Goal: Task Accomplishment & Management: Complete application form

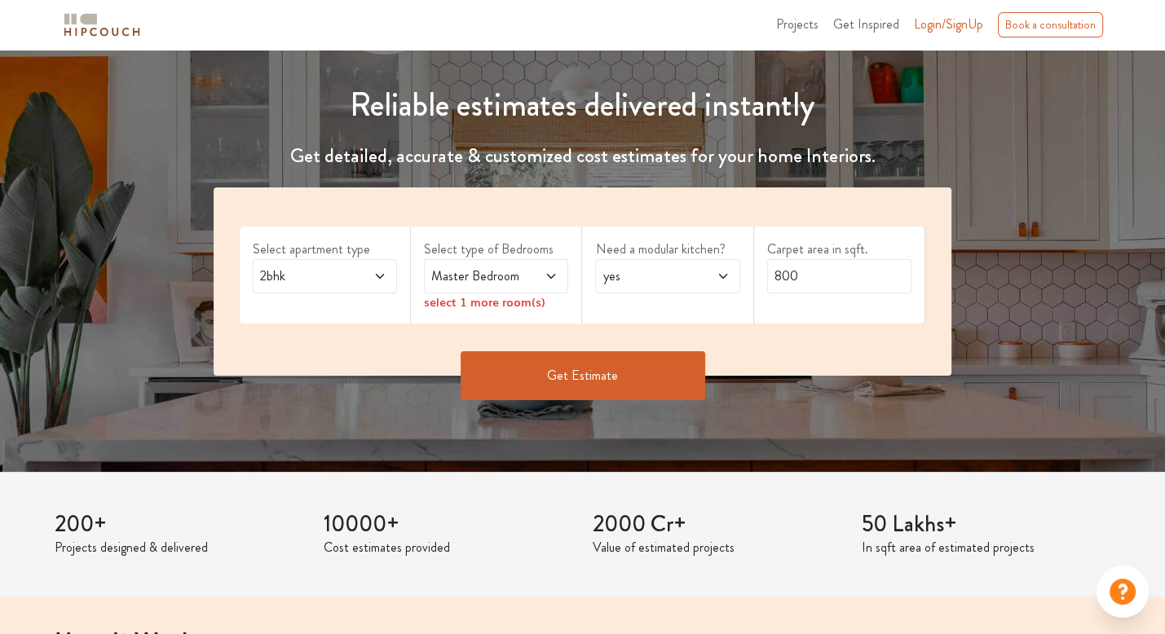
scroll to position [163, 0]
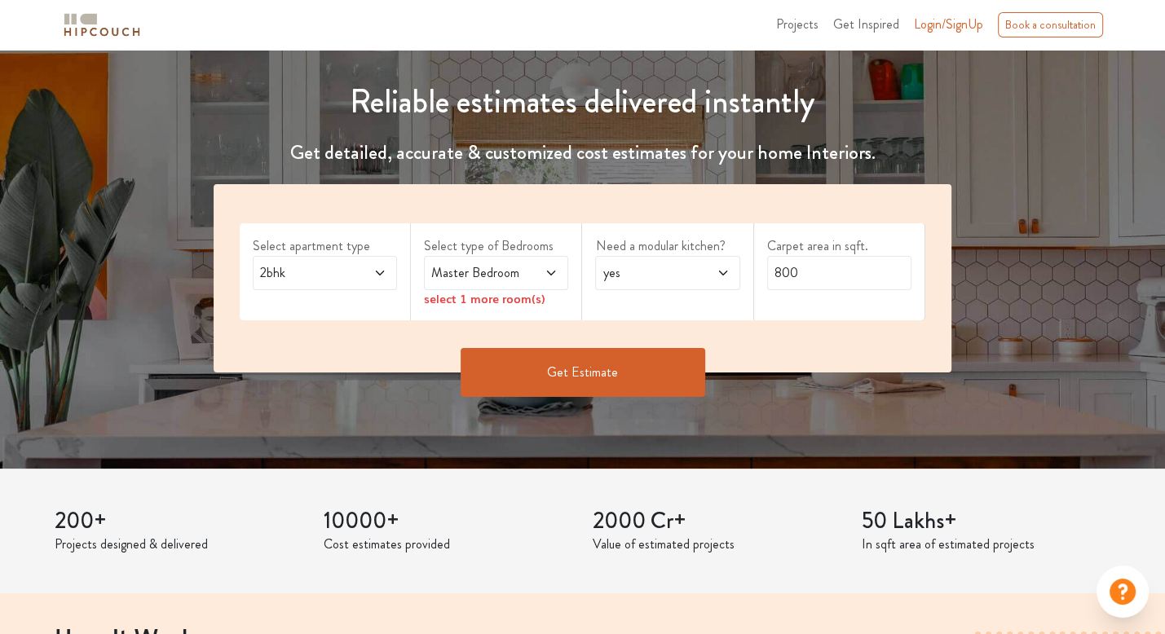
click at [346, 270] on span "2bhk" at bounding box center [305, 273] width 97 height 20
click at [492, 272] on span "Master Bedroom" at bounding box center [476, 273] width 97 height 20
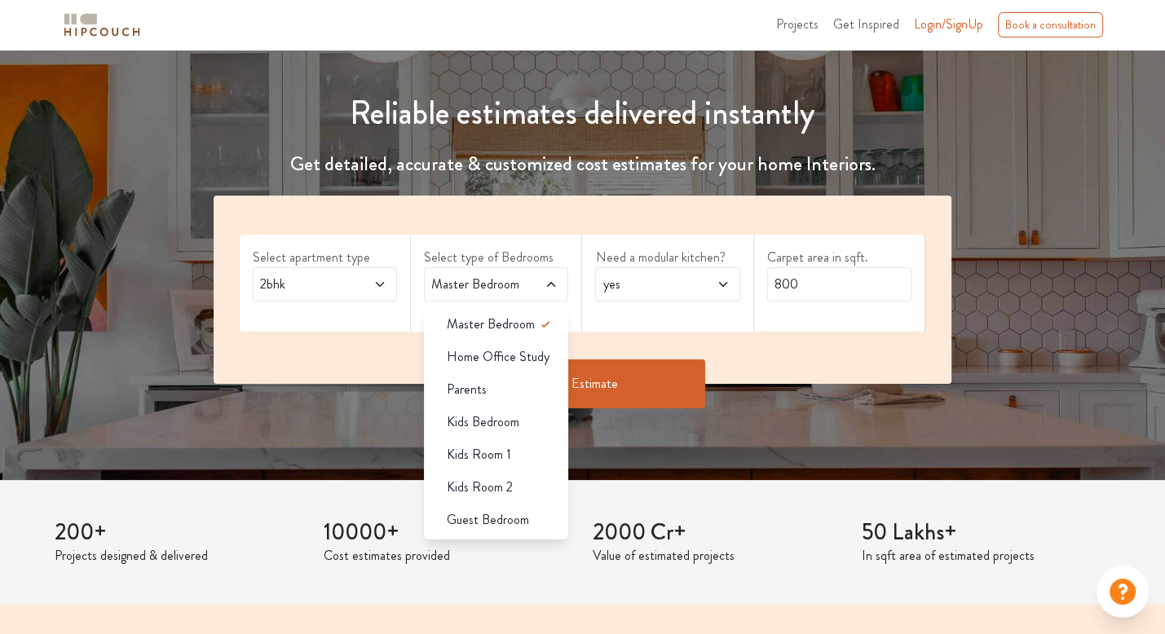
scroll to position [0, 0]
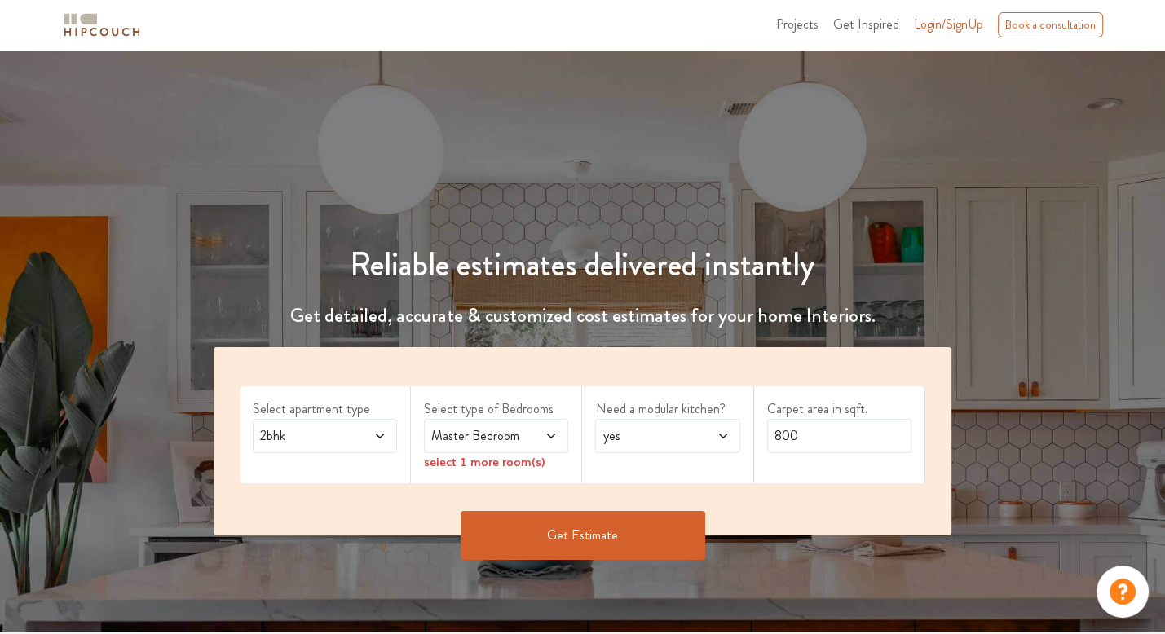
click at [597, 184] on div "Reliable estimates delivered instantly Get detailed, accurate & customized cost…" at bounding box center [582, 375] width 1165 height 417
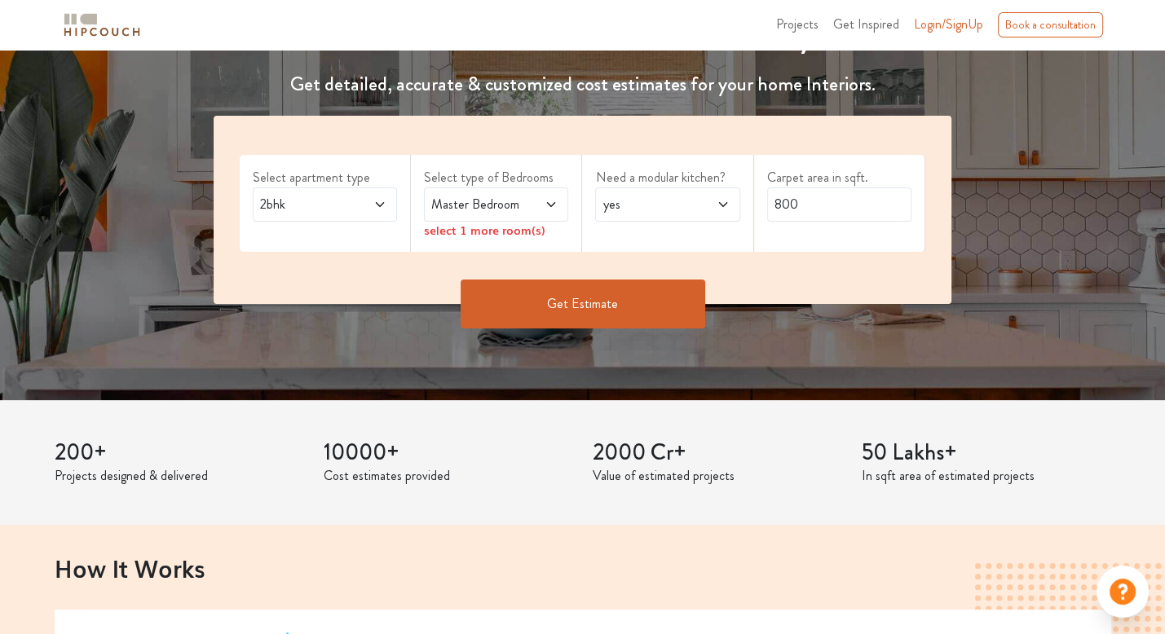
scroll to position [245, 0]
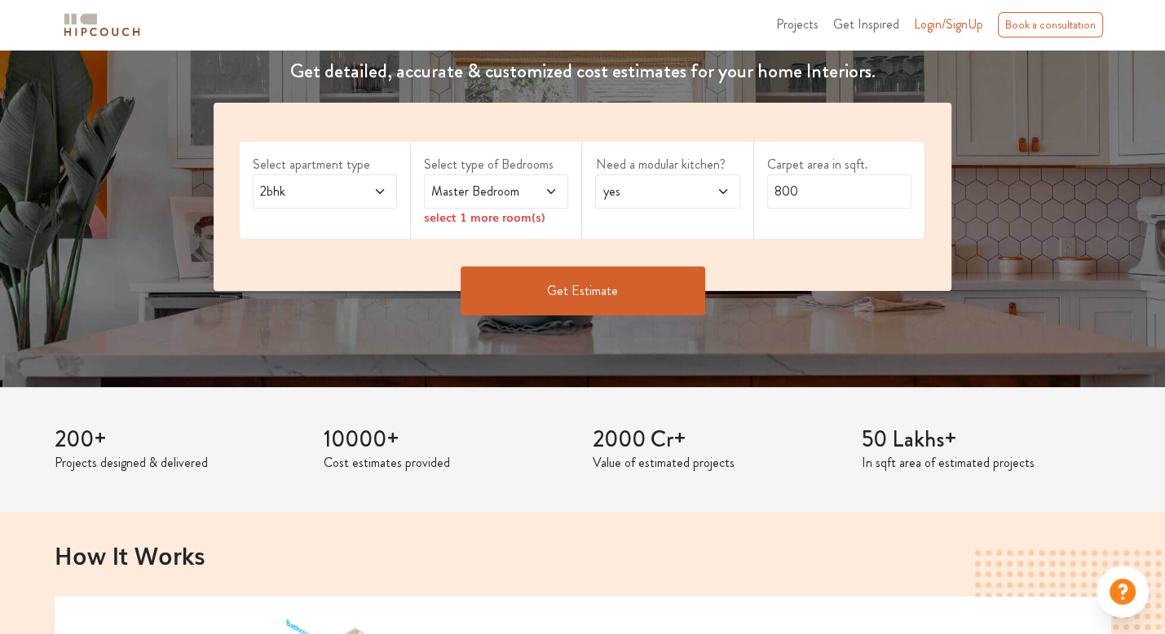
click at [530, 200] on span at bounding box center [542, 192] width 33 height 20
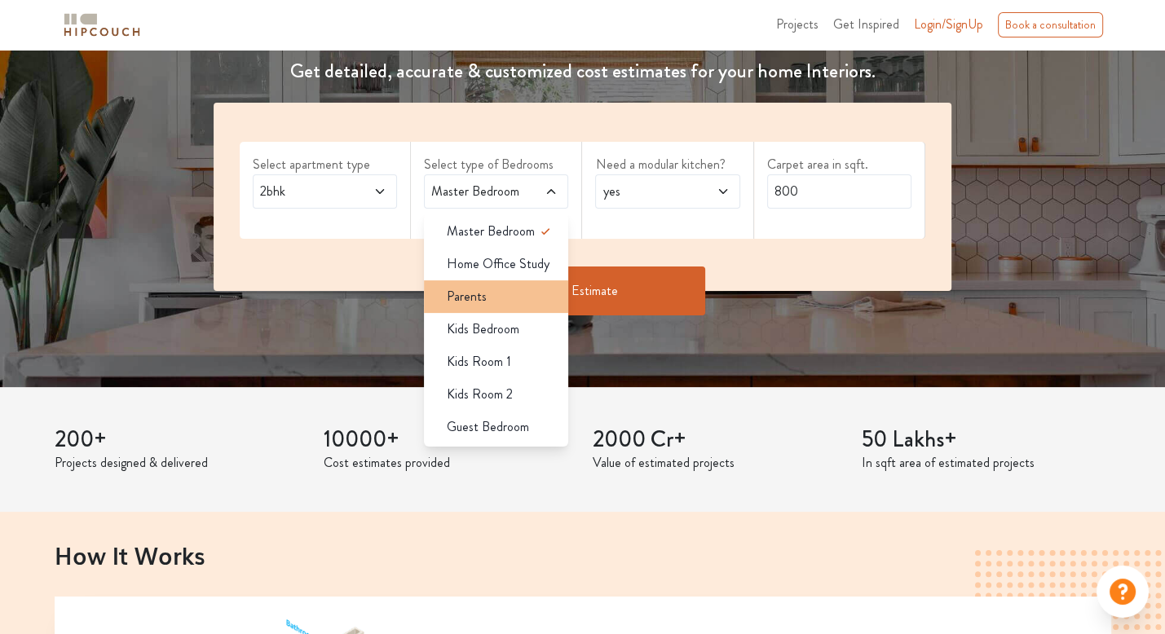
click at [522, 289] on div "Parents" at bounding box center [501, 297] width 135 height 20
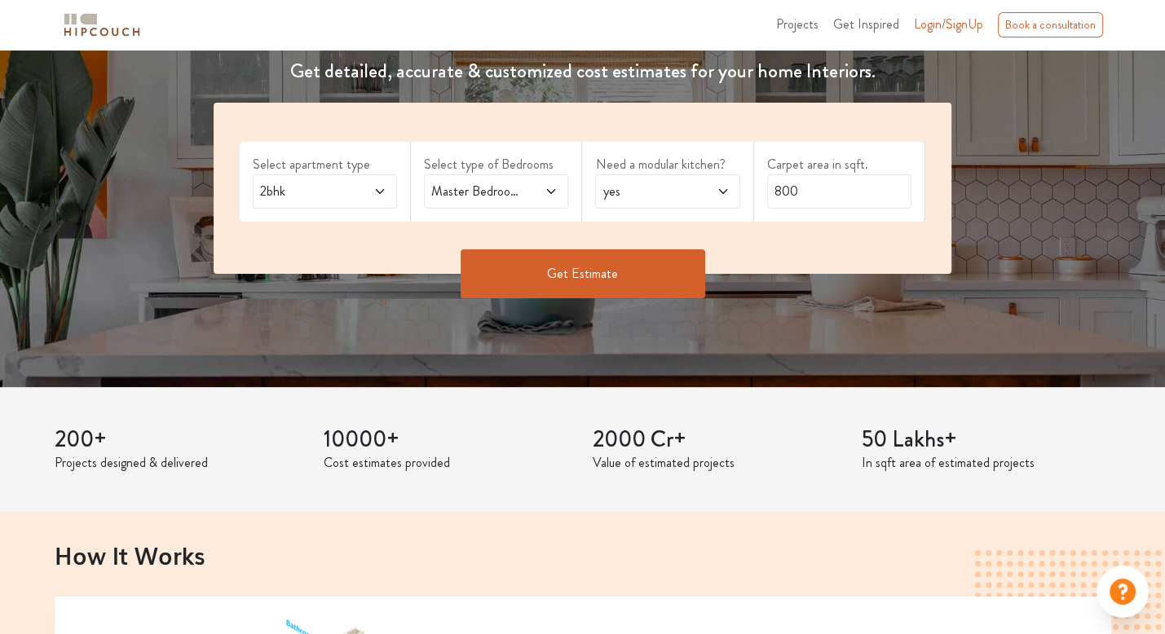
click at [692, 197] on span "yes" at bounding box center [647, 192] width 97 height 20
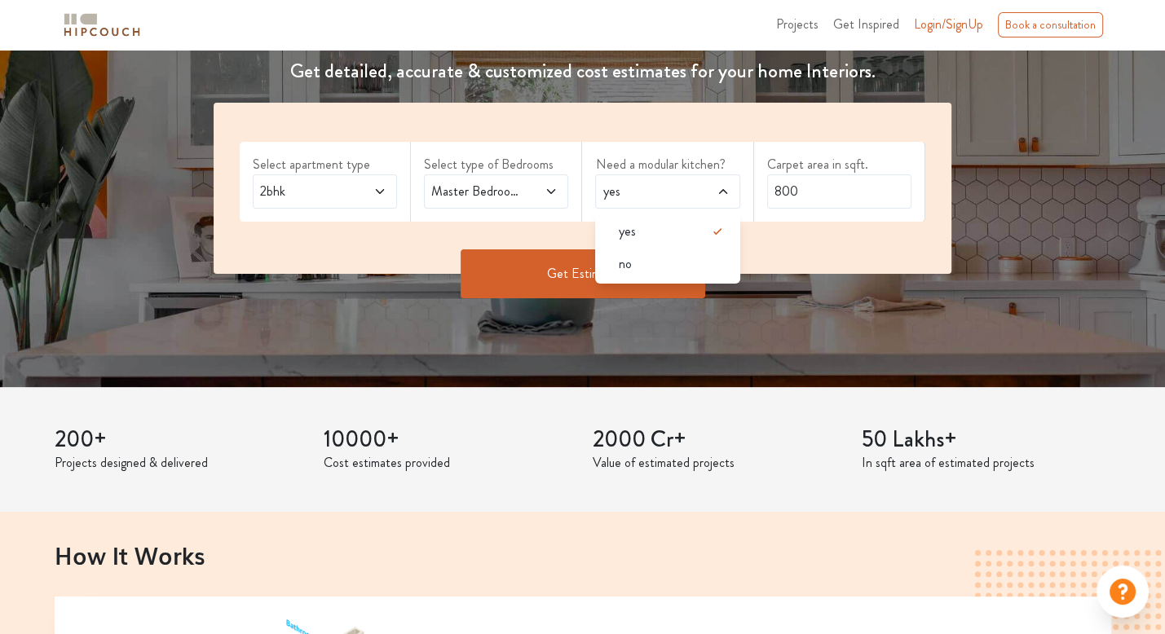
click at [925, 146] on div "Carpet area in sqft. 800" at bounding box center [839, 182] width 171 height 80
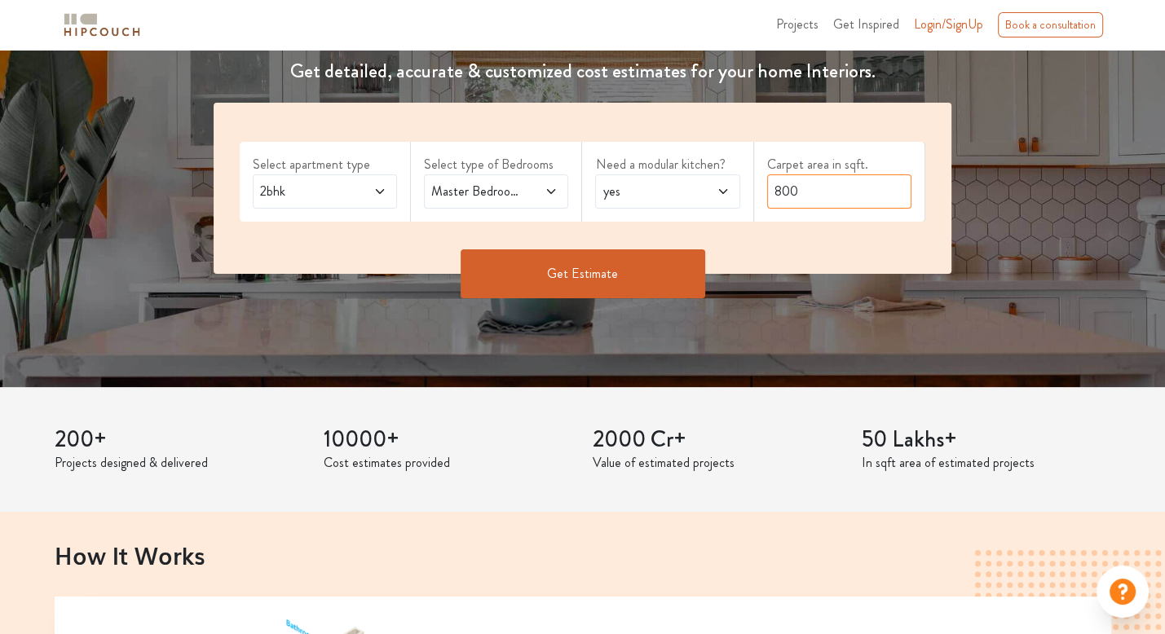
click at [875, 189] on input "800" at bounding box center [839, 191] width 144 height 34
drag, startPoint x: 834, startPoint y: 201, endPoint x: 757, endPoint y: 208, distance: 77.7
click at [757, 208] on div "Carpet area in sqft. 800" at bounding box center [839, 182] width 171 height 80
type input "1200"
click at [264, 239] on div "Select apartment type 2bhk Select type of Bedrooms Master Bedroom,Parents Need …" at bounding box center [583, 188] width 738 height 171
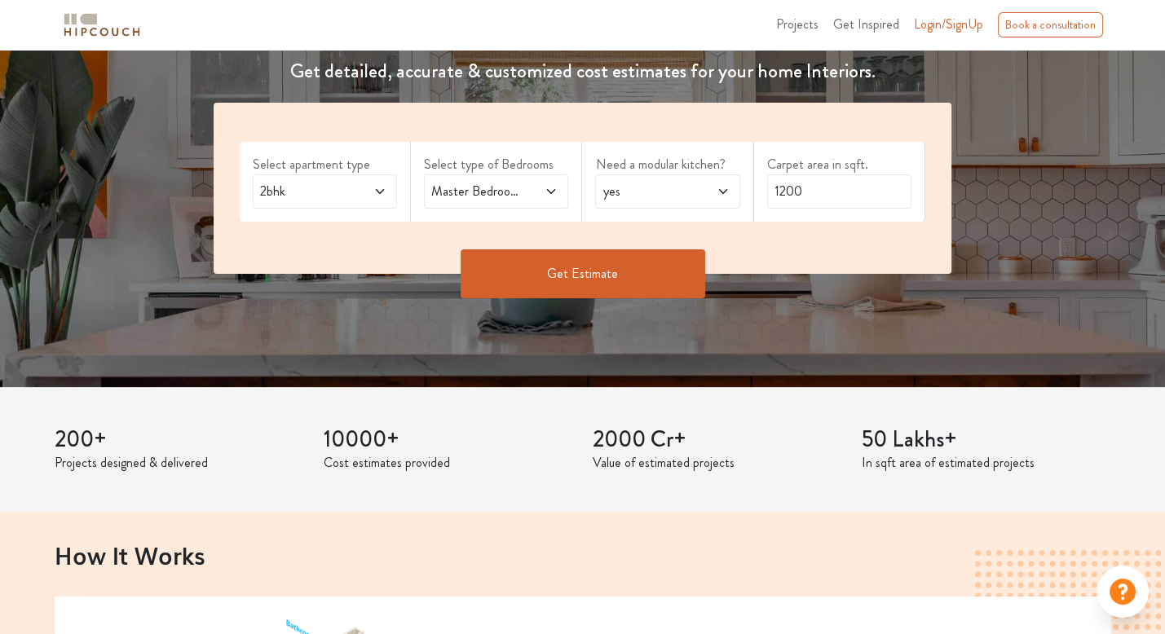
click at [306, 192] on span "2bhk" at bounding box center [305, 192] width 97 height 20
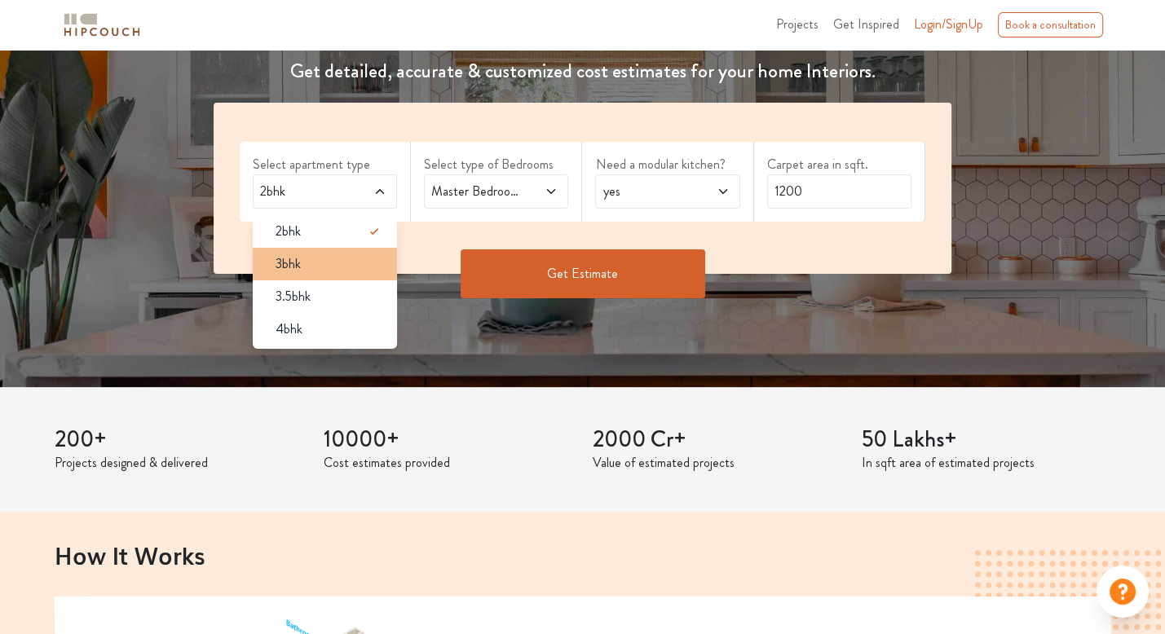
click at [284, 258] on span "3bhk" at bounding box center [288, 264] width 25 height 20
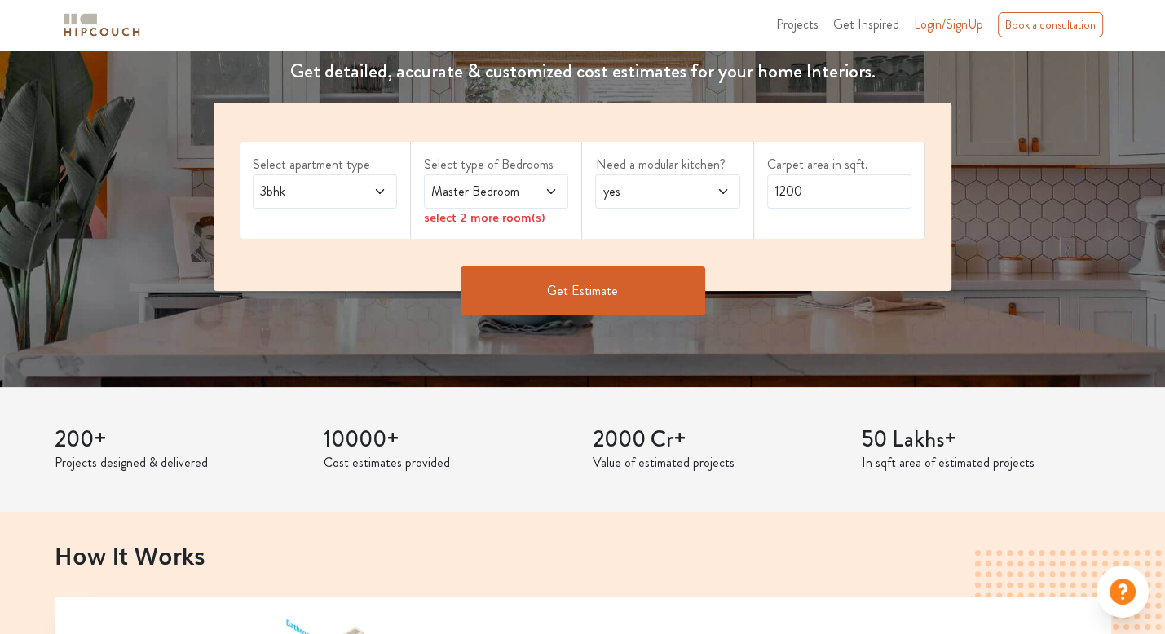
click at [499, 201] on div "Master Bedroom" at bounding box center [496, 191] width 144 height 34
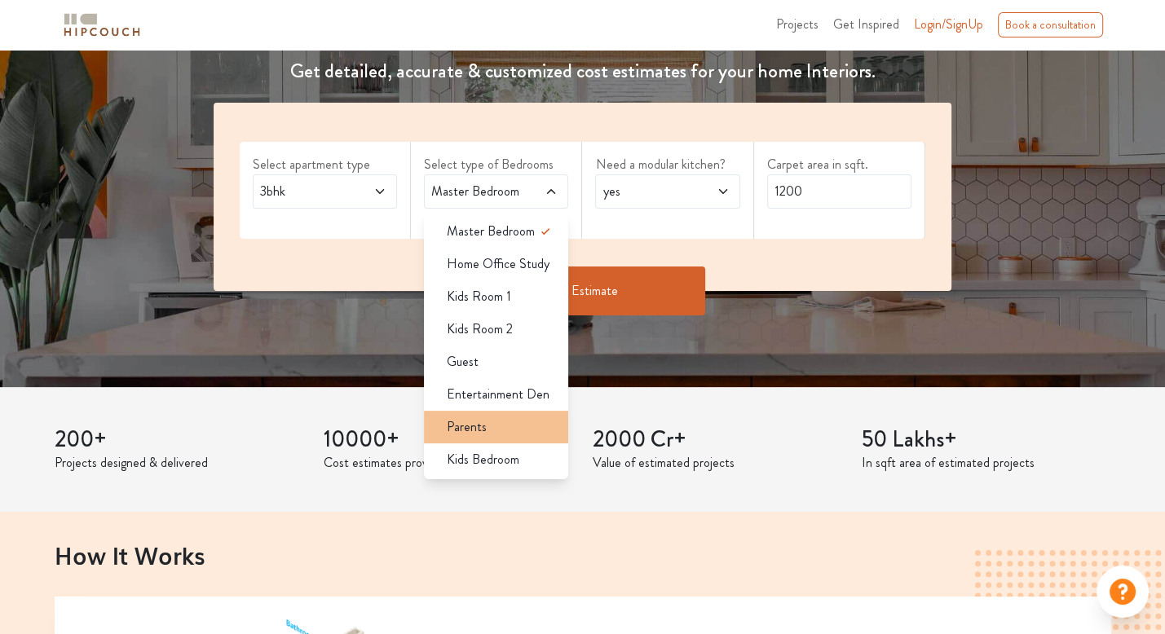
click at [468, 420] on span "Parents" at bounding box center [467, 427] width 40 height 20
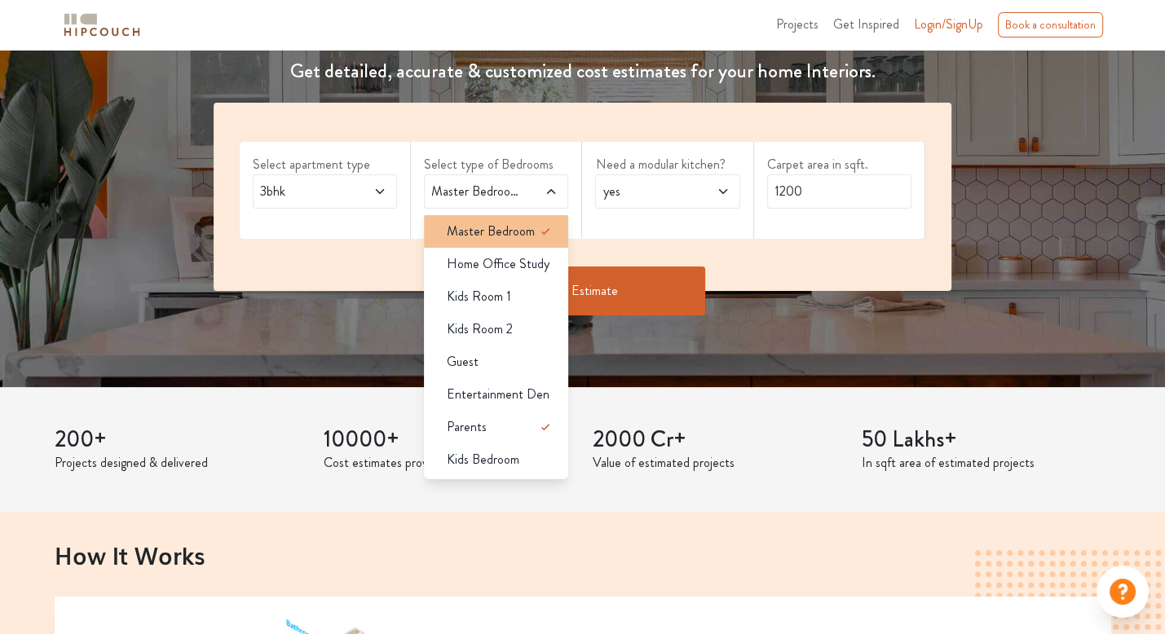
click at [514, 236] on span "Master Bedroom" at bounding box center [491, 232] width 88 height 20
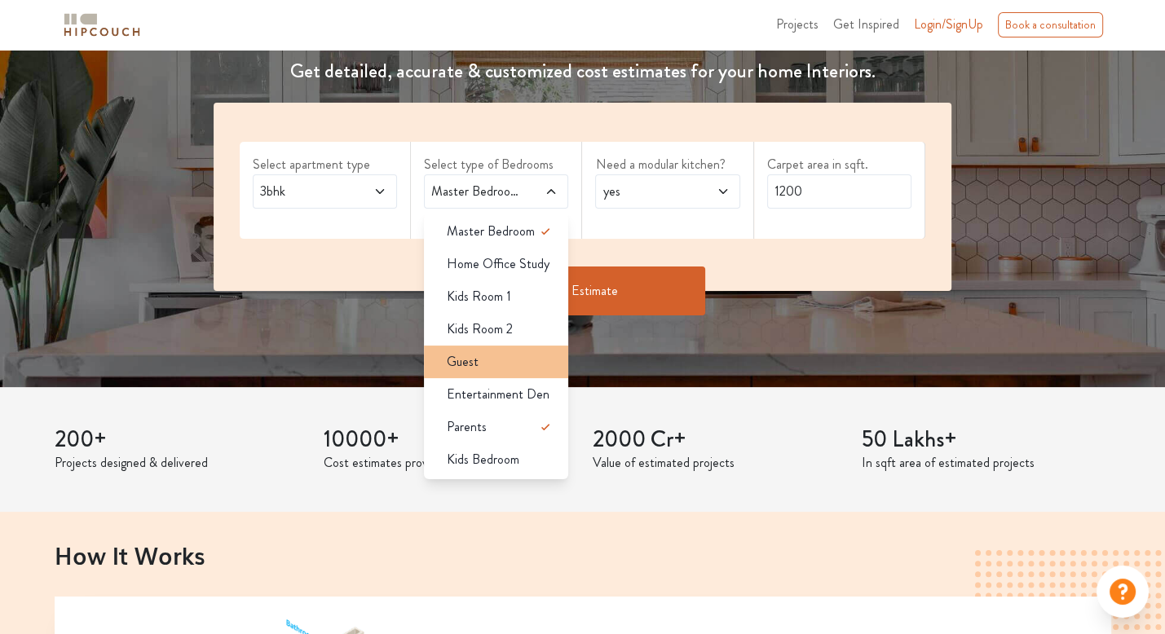
click at [495, 363] on div "Guest" at bounding box center [501, 362] width 135 height 20
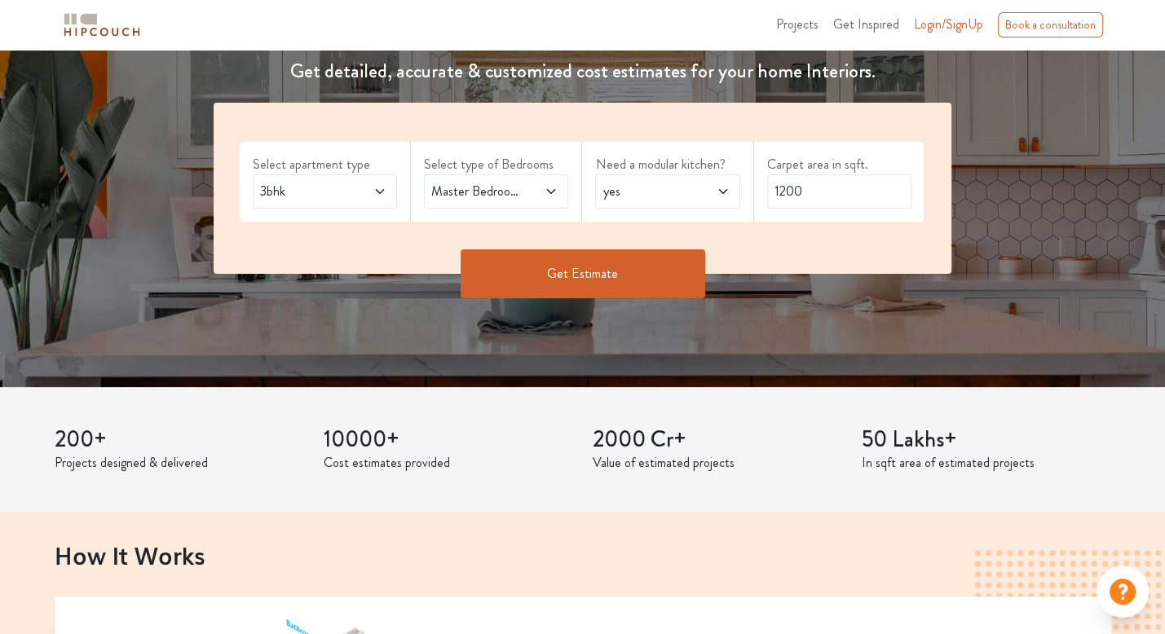
click at [678, 265] on button "Get Estimate" at bounding box center [583, 273] width 245 height 49
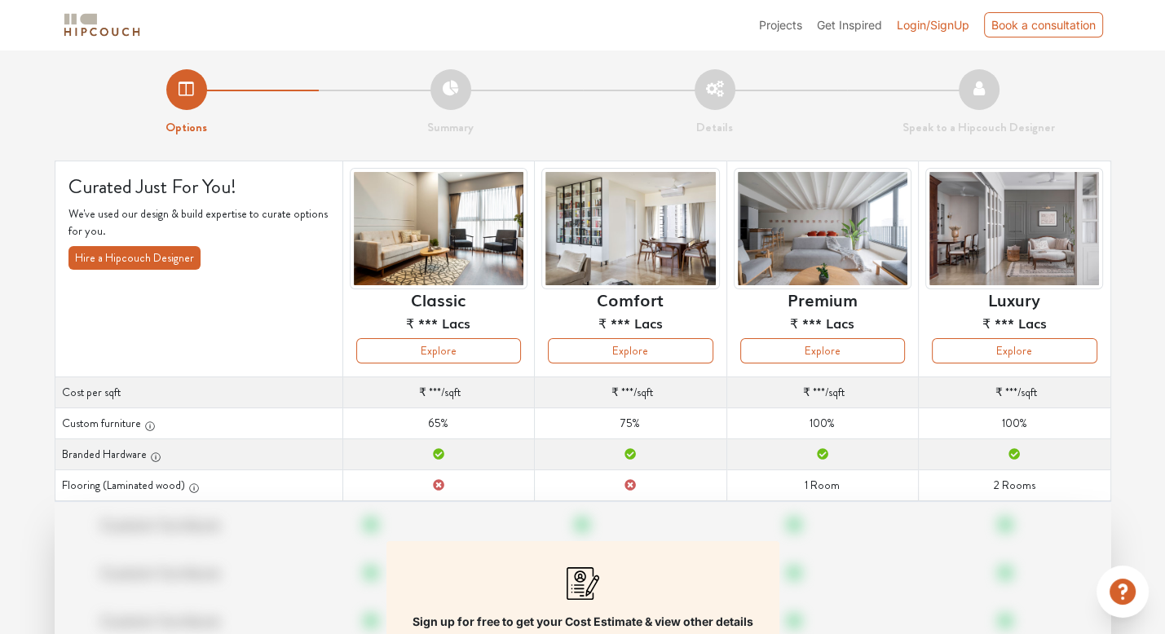
scroll to position [82, 0]
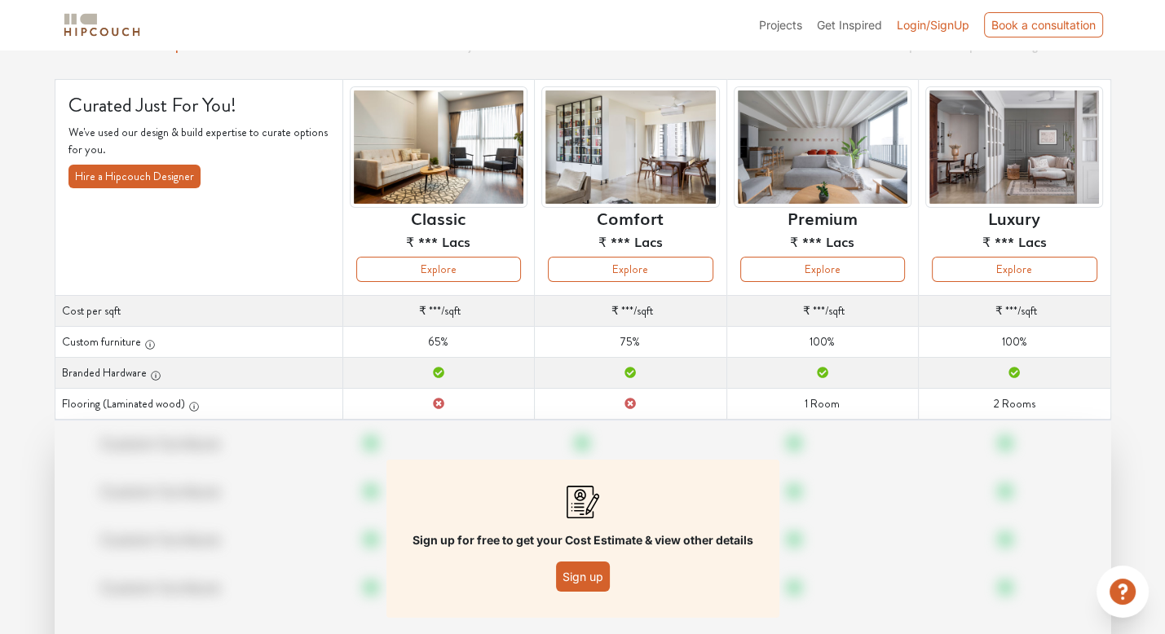
click at [569, 570] on button "Sign up" at bounding box center [583, 577] width 54 height 30
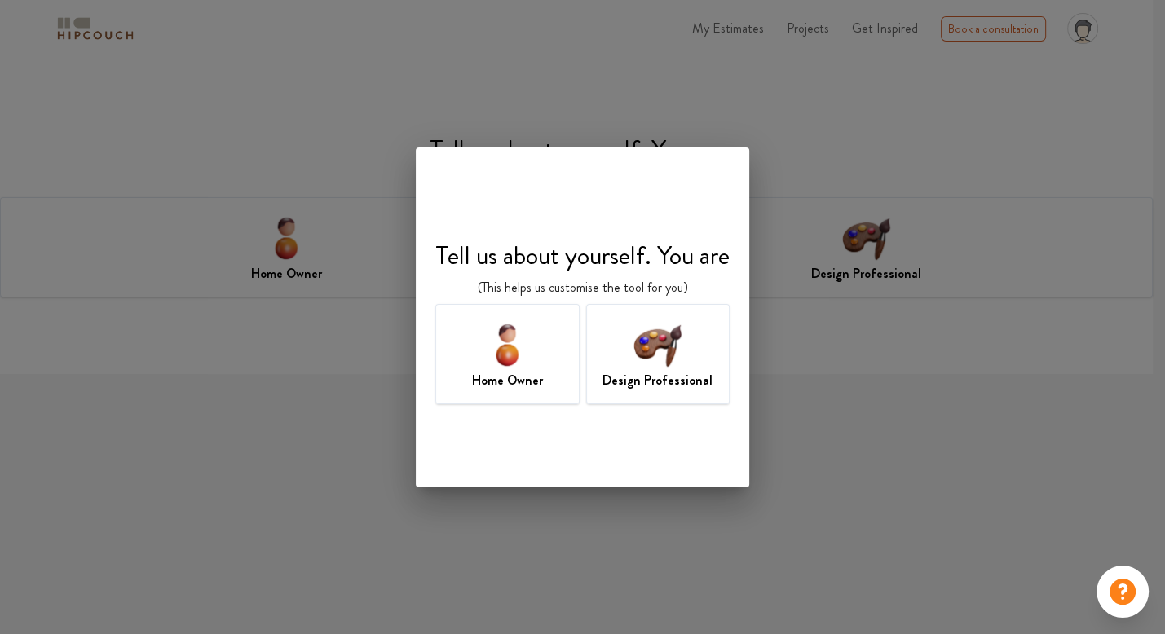
click at [662, 355] on img at bounding box center [657, 344] width 53 height 53
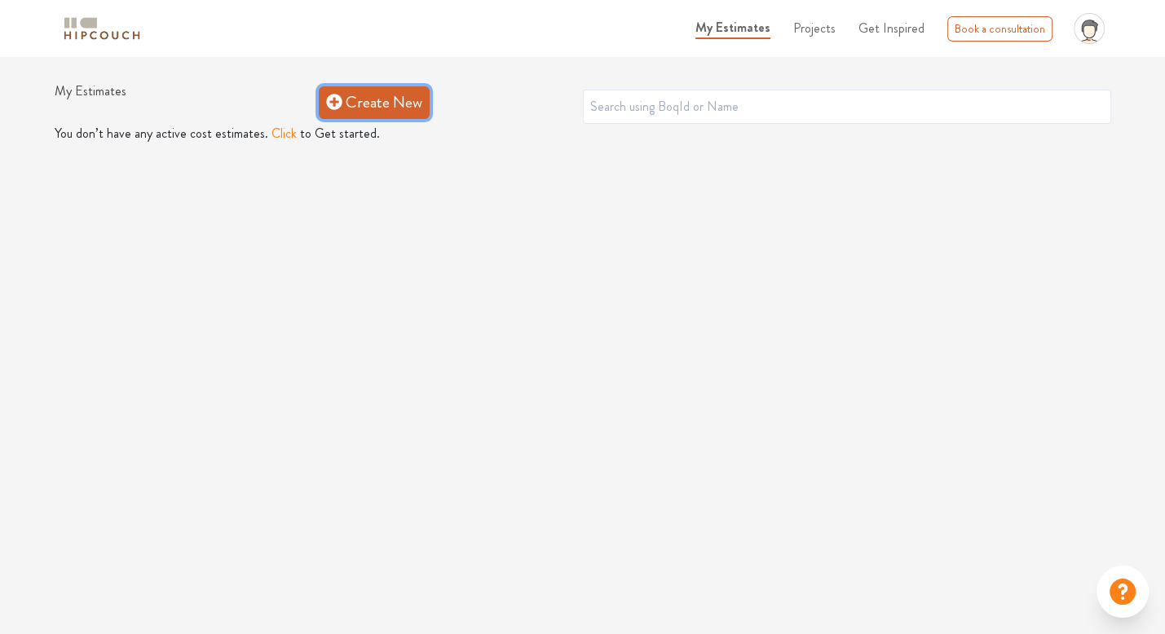
click at [369, 104] on link "Create New" at bounding box center [374, 102] width 111 height 33
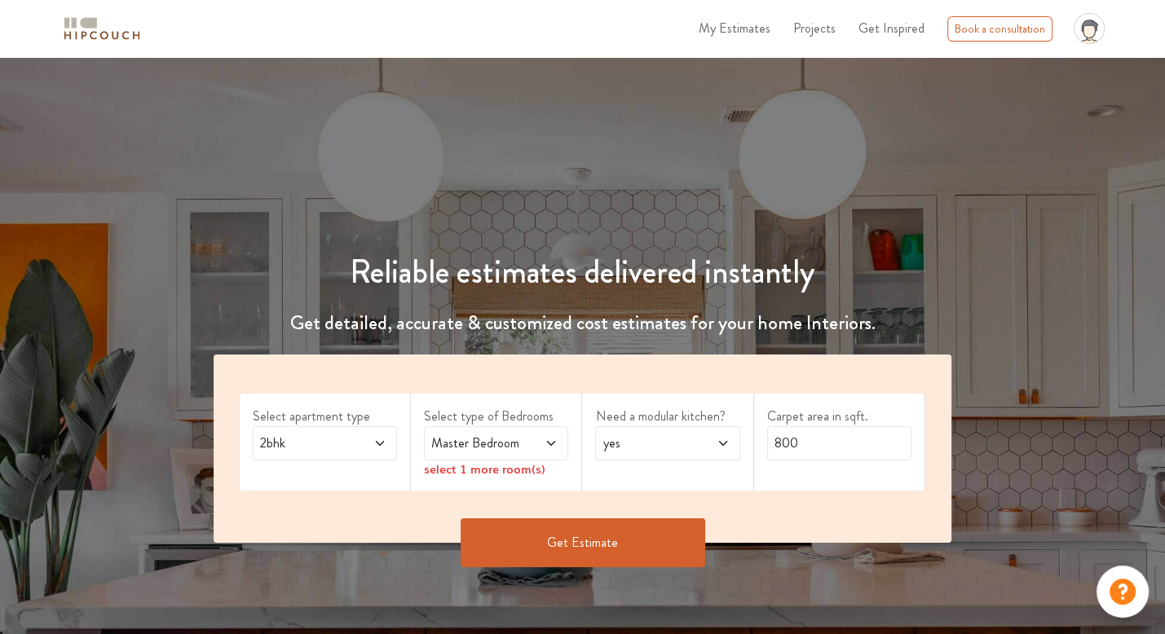
click at [311, 446] on span "2bhk" at bounding box center [305, 444] width 97 height 20
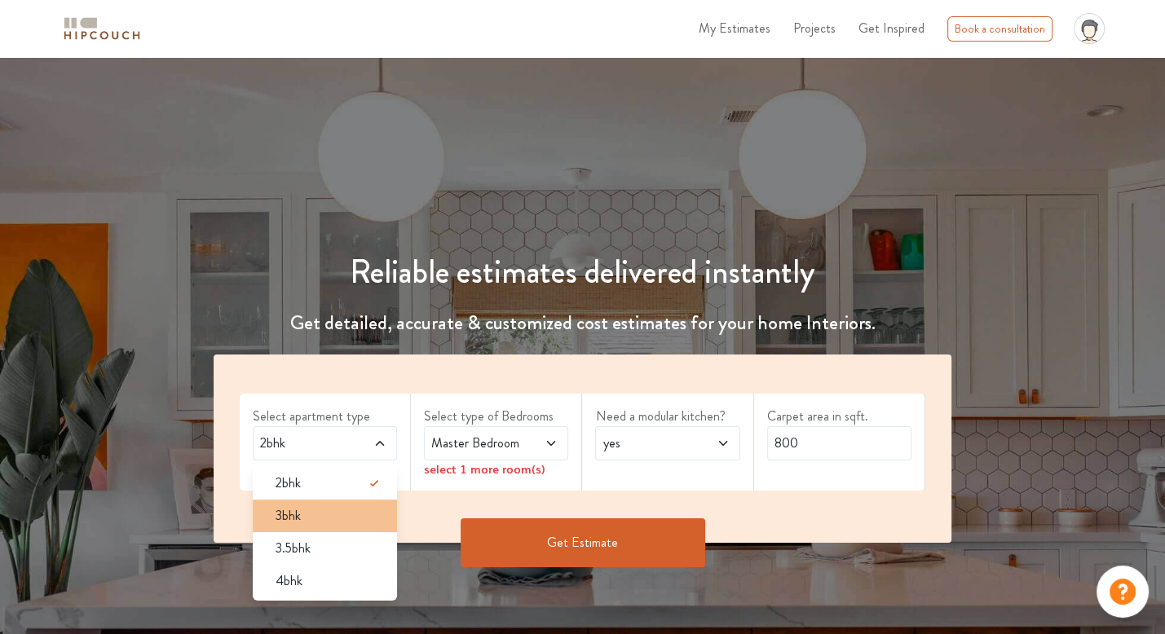
click at [274, 503] on li "3bhk" at bounding box center [325, 516] width 144 height 33
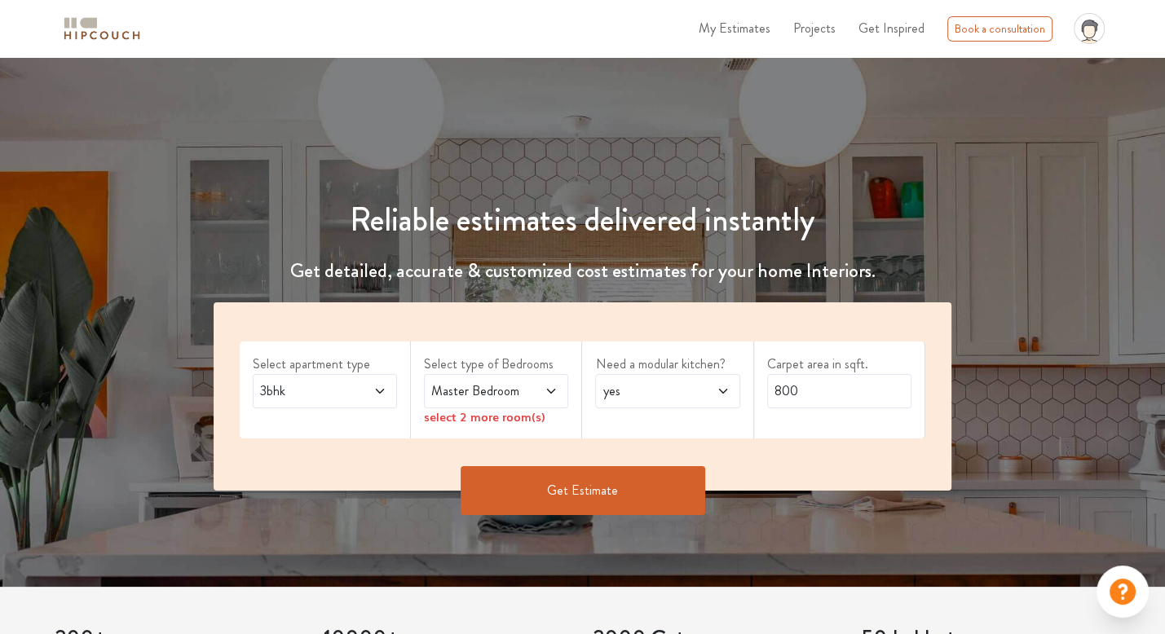
scroll to position [82, 0]
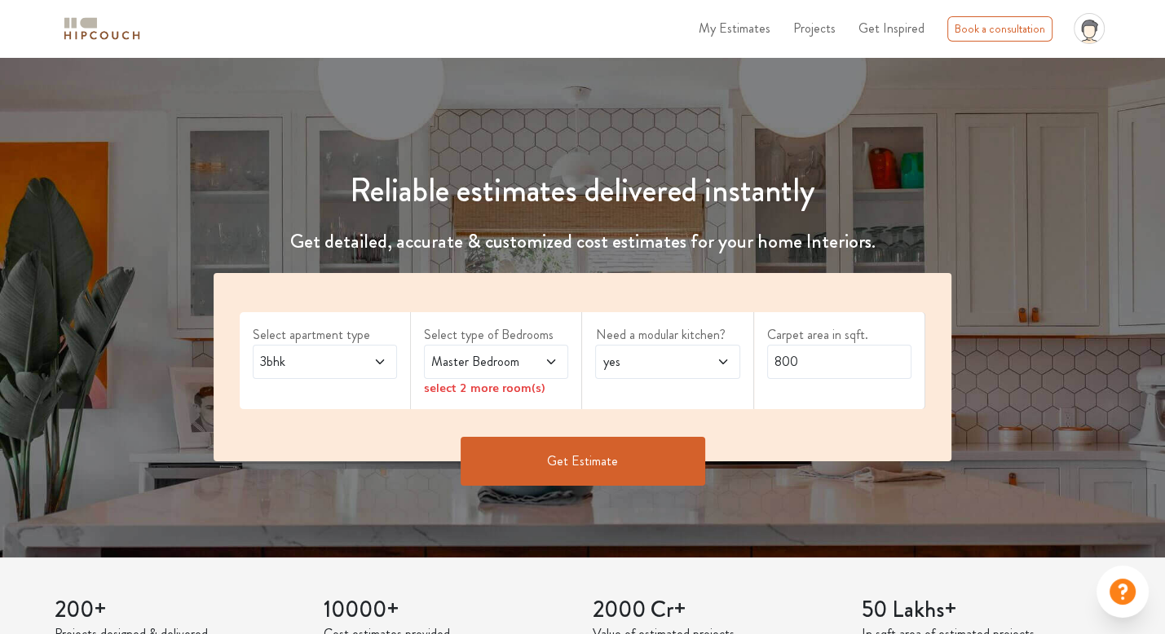
drag, startPoint x: 359, startPoint y: 347, endPoint x: 360, endPoint y: 377, distance: 29.4
click at [359, 348] on div "3bhk" at bounding box center [325, 362] width 144 height 34
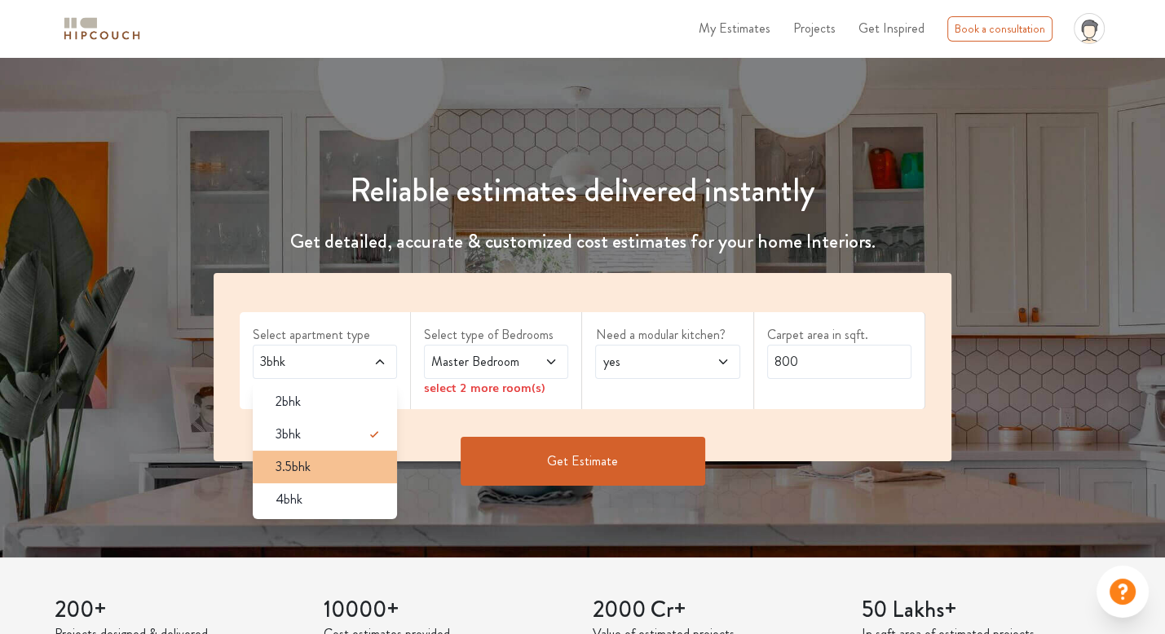
click at [324, 470] on div "3.5bhk" at bounding box center [330, 467] width 135 height 20
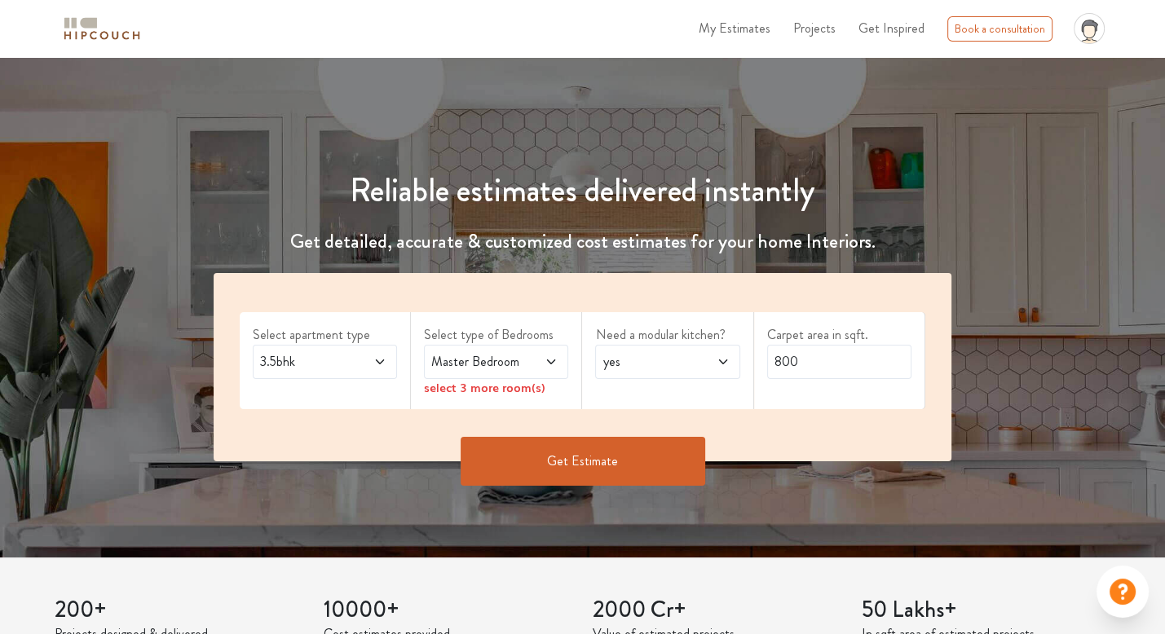
click at [482, 363] on span "Master Bedroom" at bounding box center [476, 362] width 97 height 20
click at [293, 360] on span "3.5bhk" at bounding box center [305, 362] width 97 height 20
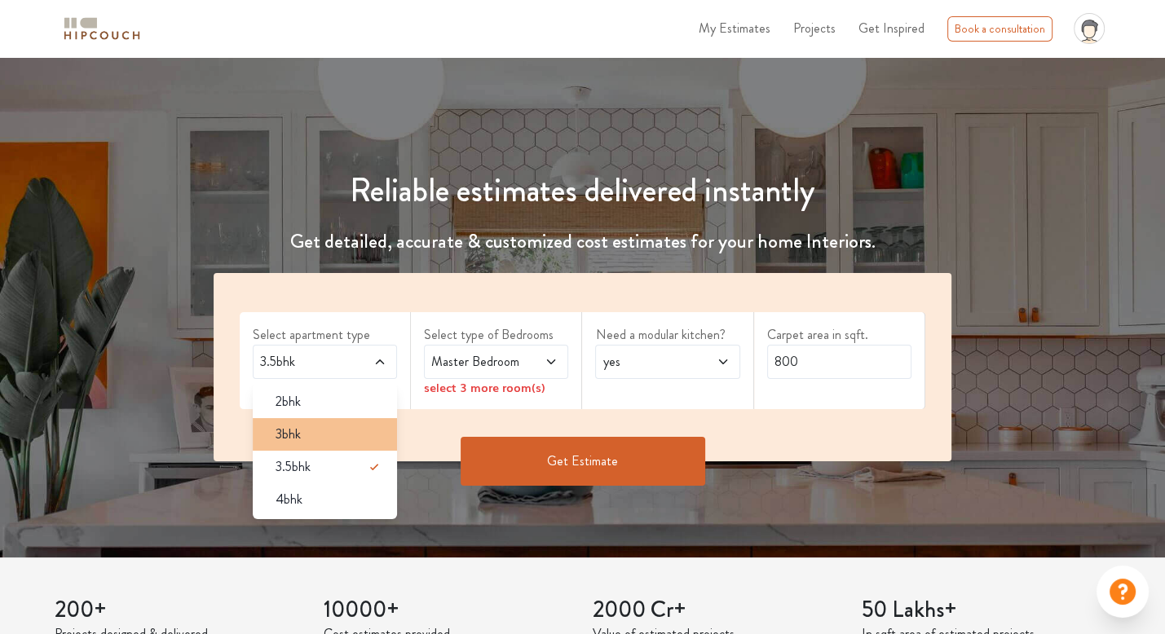
click at [294, 438] on span "3bhk" at bounding box center [288, 435] width 25 height 20
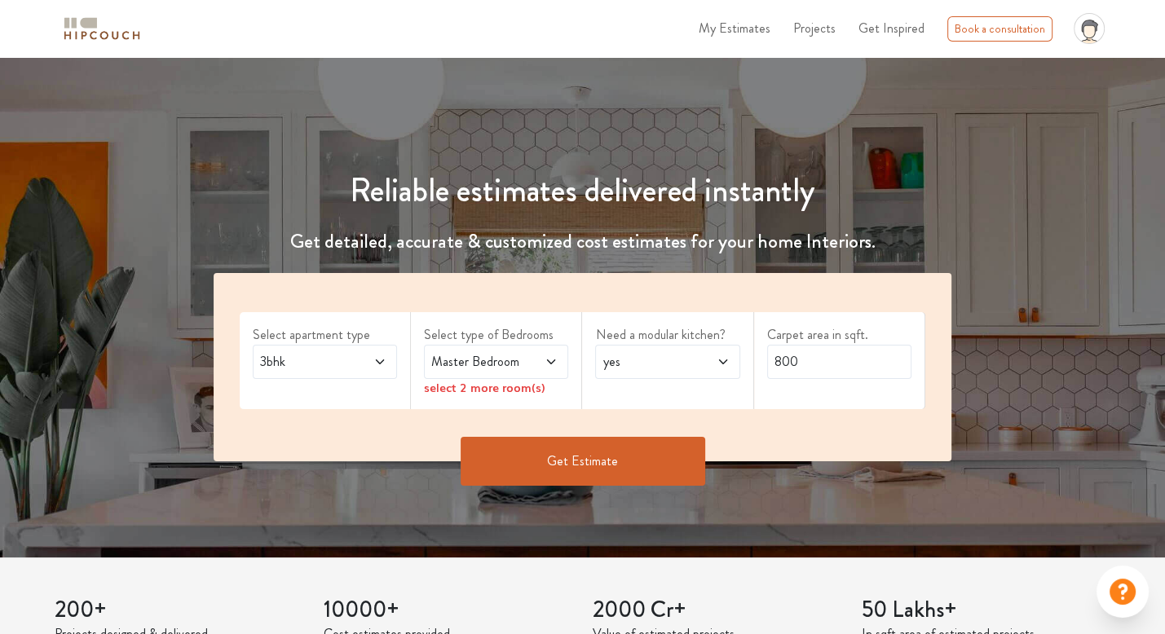
click at [431, 350] on div "Master Bedroom" at bounding box center [496, 362] width 144 height 34
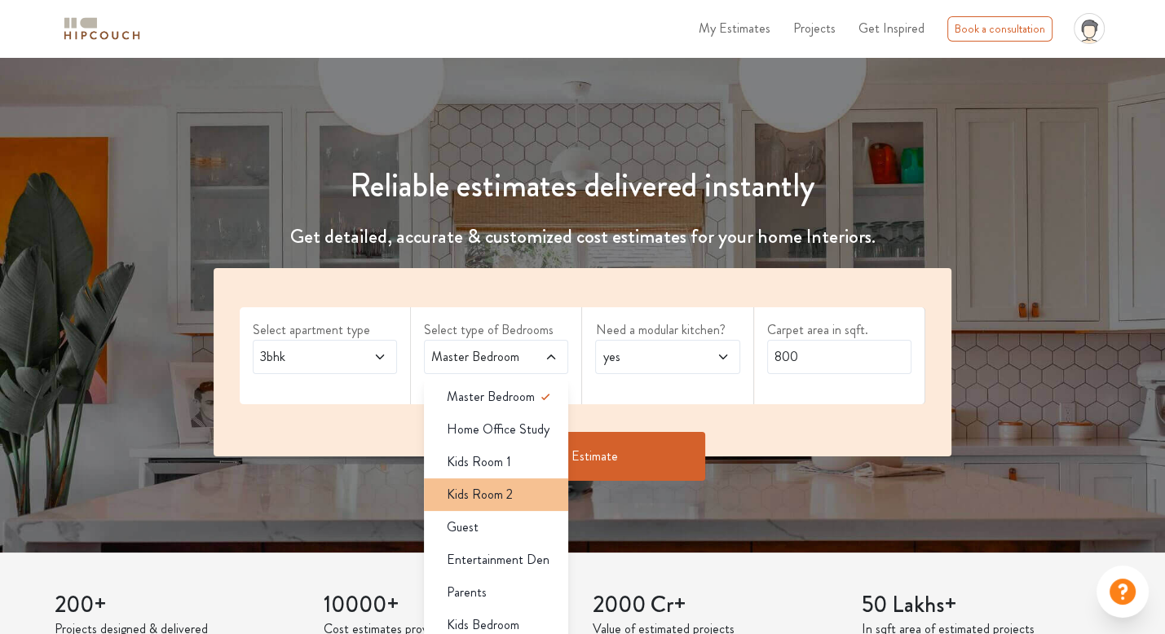
scroll to position [163, 0]
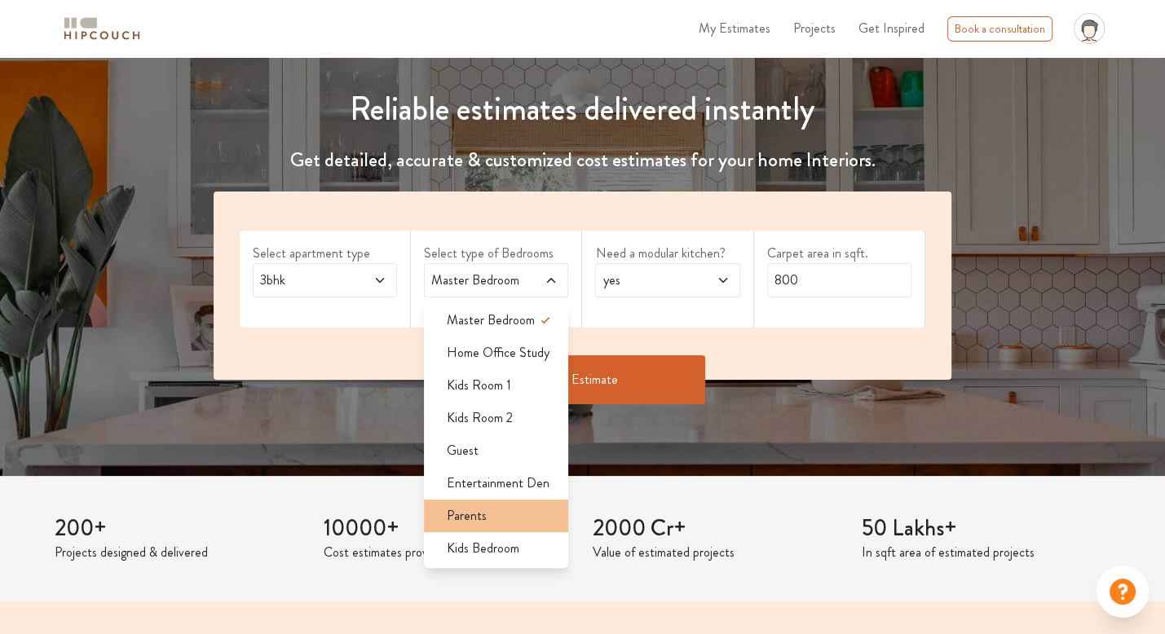
click at [451, 509] on span "Parents" at bounding box center [467, 516] width 40 height 20
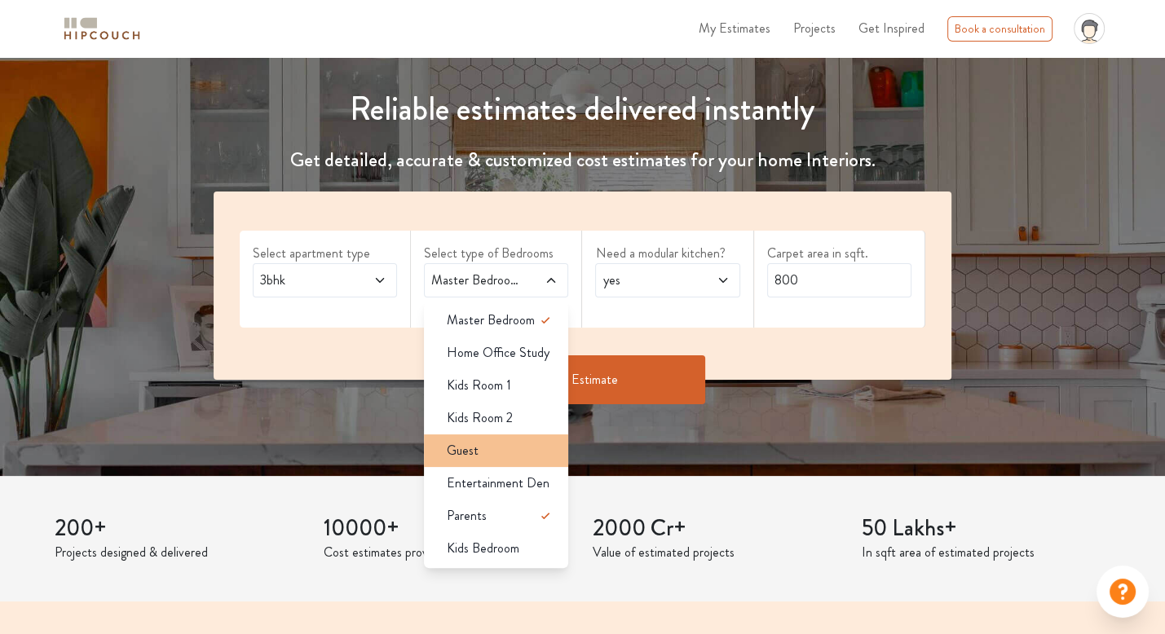
click at [479, 446] on div "Guest" at bounding box center [501, 451] width 135 height 20
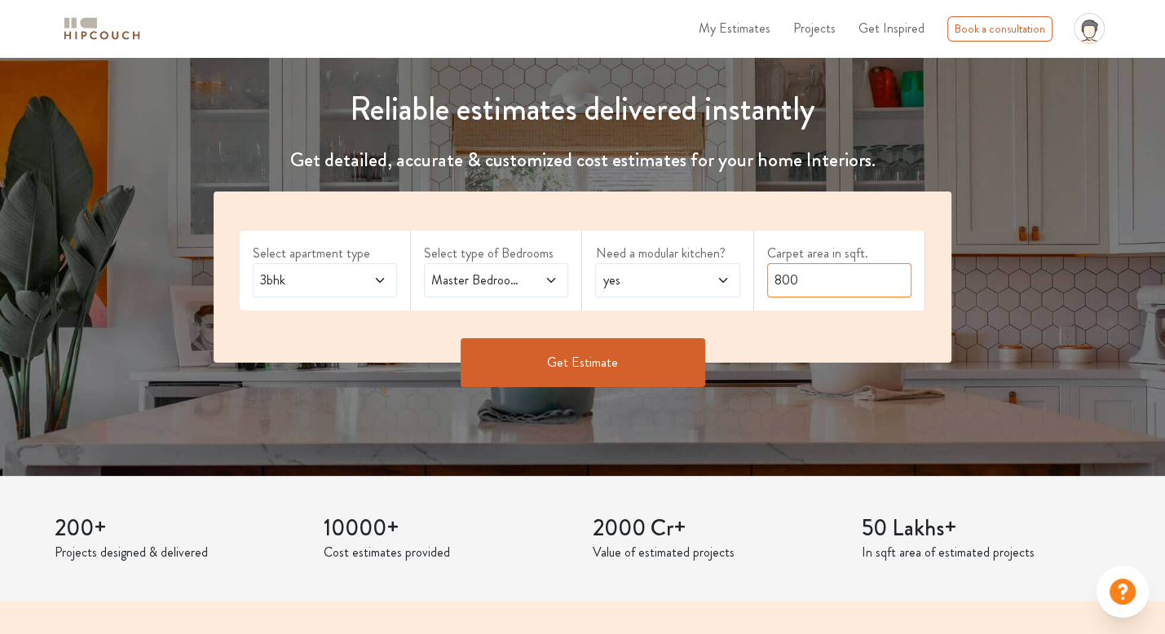
drag, startPoint x: 858, startPoint y: 281, endPoint x: 692, endPoint y: 285, distance: 165.6
click at [695, 285] on div "Select apartment type 3bhk Select type of Bedrooms Master Bedroom,Guest,Parents…" at bounding box center [583, 277] width 738 height 171
type input "1200"
click at [603, 363] on button "Get Estimate" at bounding box center [583, 362] width 245 height 49
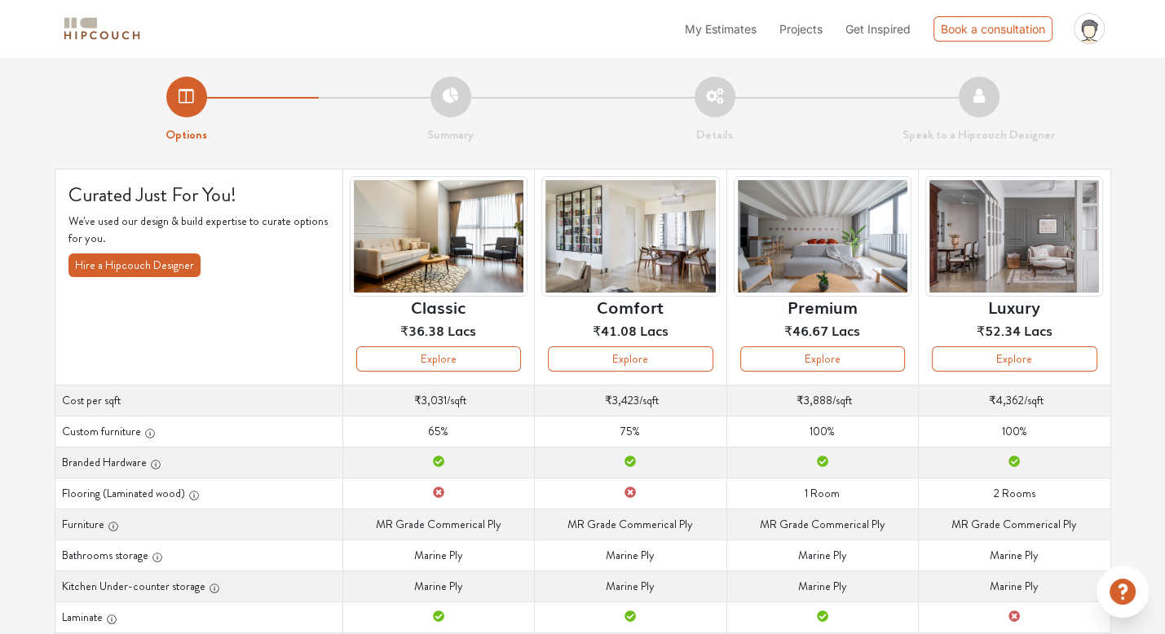
click at [125, 274] on button "Hire a Hipcouch Designer" at bounding box center [134, 266] width 132 height 24
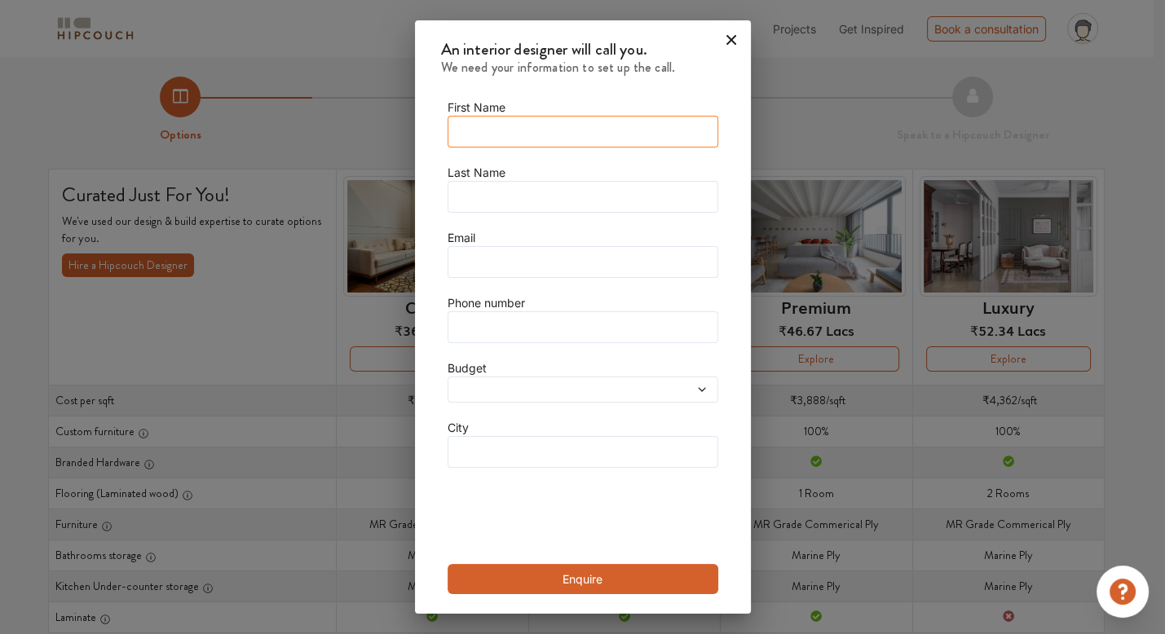
click at [536, 133] on input "text" at bounding box center [583, 132] width 271 height 32
type input "[PERSON_NAME]"
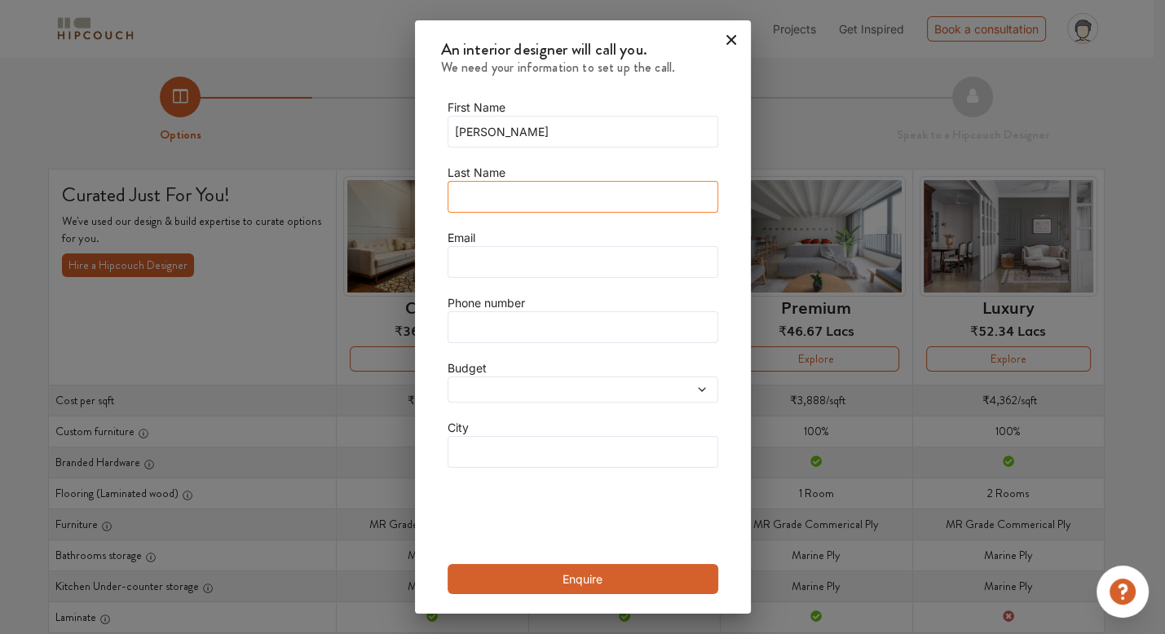
click at [501, 190] on input "text" at bounding box center [583, 197] width 271 height 32
type input "[PERSON_NAME]"
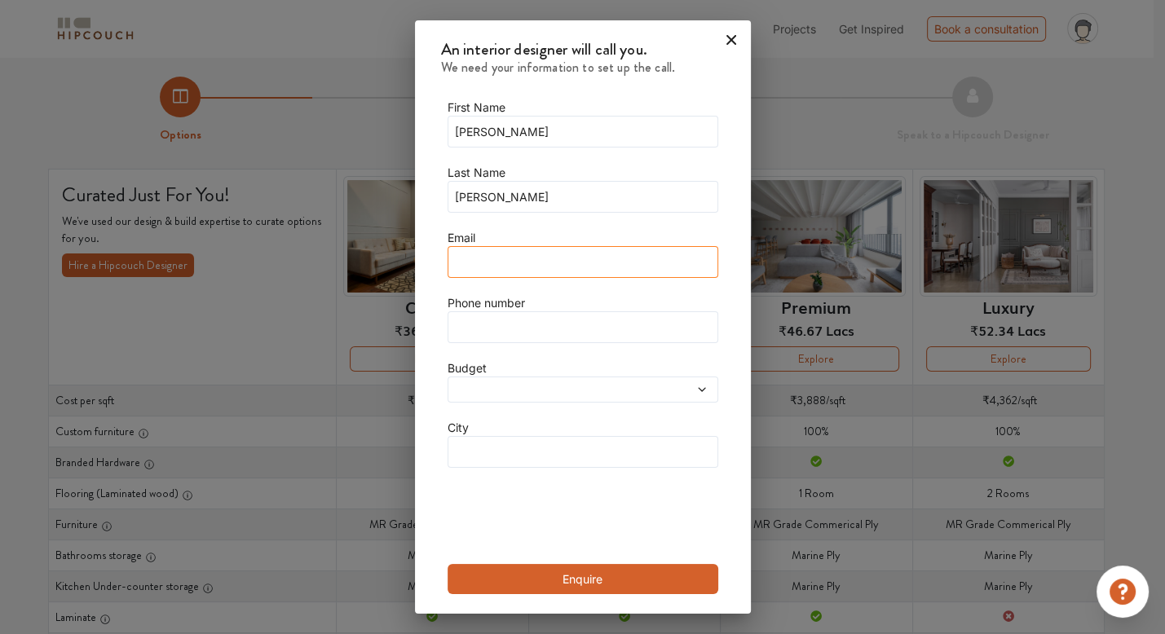
click at [522, 251] on input "text" at bounding box center [583, 262] width 271 height 32
click at [519, 257] on input "text" at bounding box center [583, 262] width 271 height 32
click at [560, 255] on input "ar.priyalparakh" at bounding box center [583, 262] width 271 height 32
type input "[EMAIL_ADDRESS][DOMAIN_NAME]"
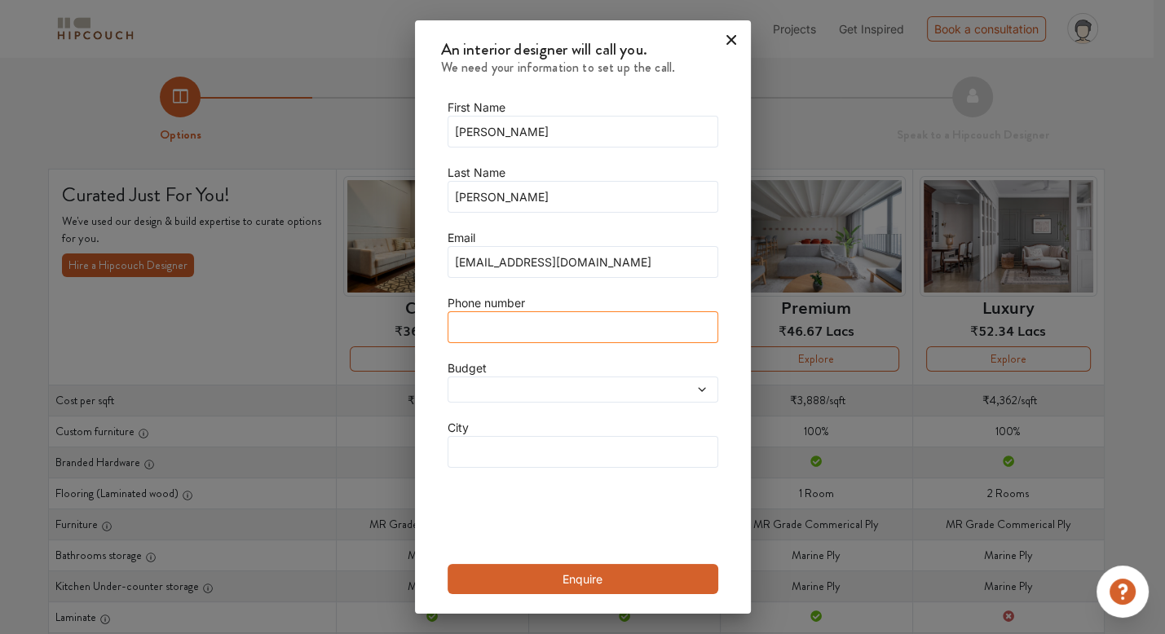
click at [665, 320] on input "text" at bounding box center [583, 327] width 271 height 32
type input "7000087804"
click at [673, 379] on div at bounding box center [583, 390] width 271 height 26
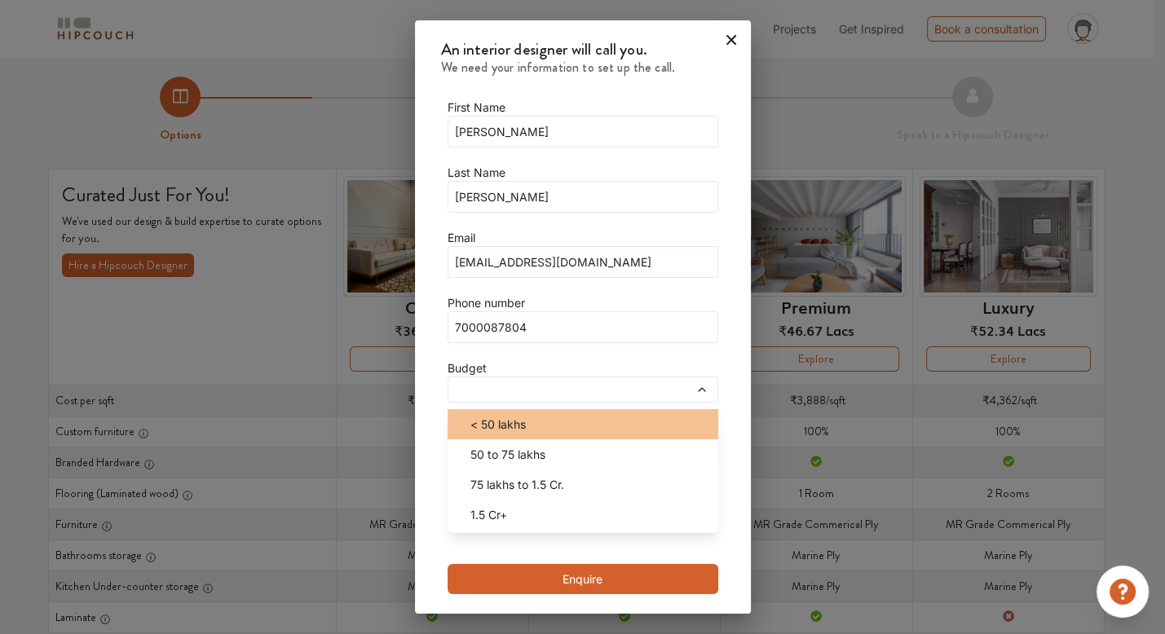
click at [603, 416] on div "< 50 lakhs" at bounding box center [587, 424] width 261 height 17
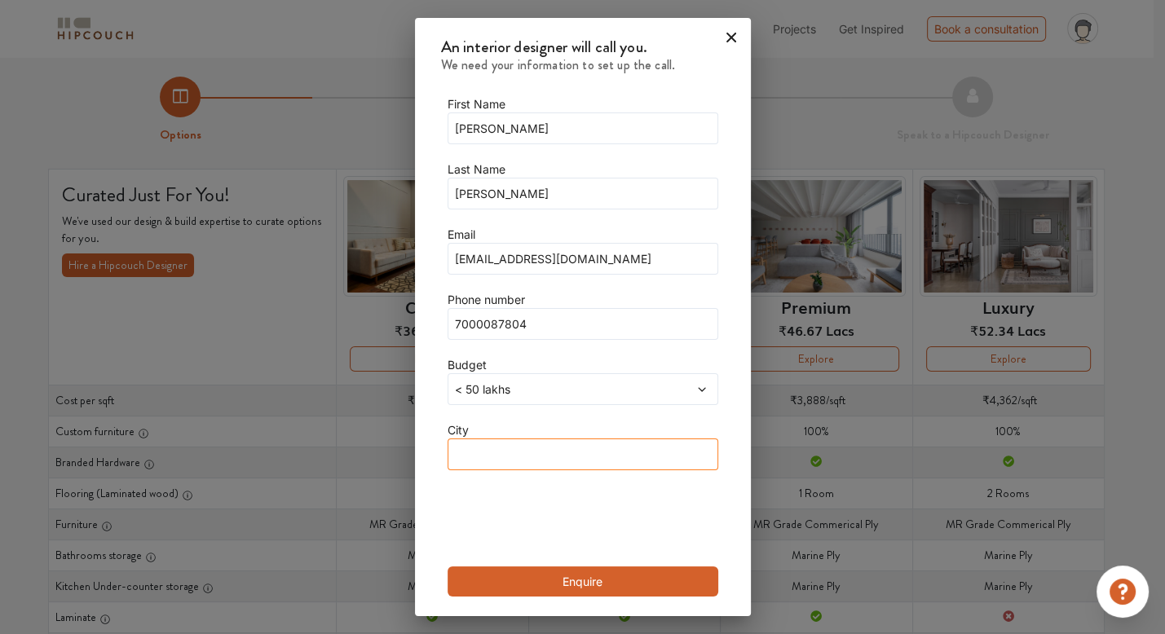
click at [566, 462] on input "text" at bounding box center [583, 455] width 271 height 32
type input "Rajnandgaon"
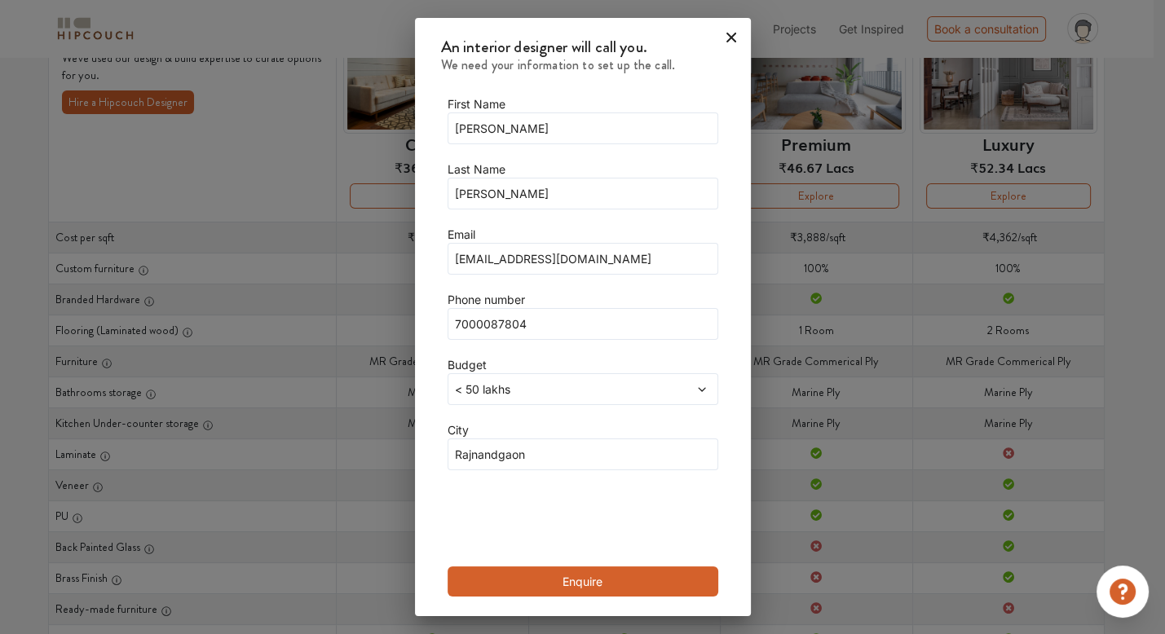
click at [552, 593] on button "Enquire" at bounding box center [583, 582] width 271 height 30
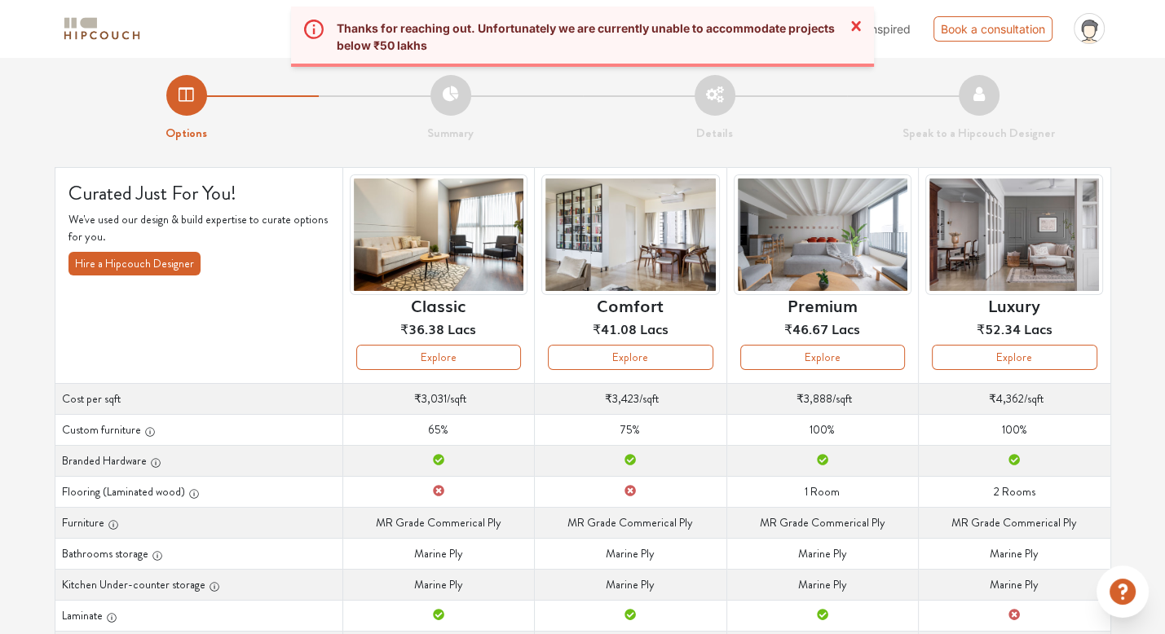
scroll to position [0, 0]
